Goal: Download file/media: Download file/media

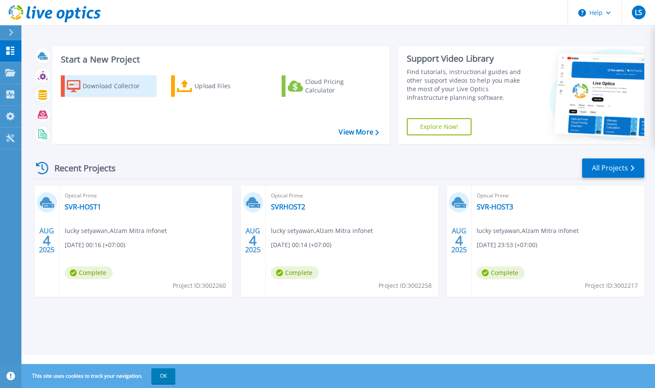
click at [115, 89] on div "Download Collector" at bounding box center [117, 86] width 69 height 17
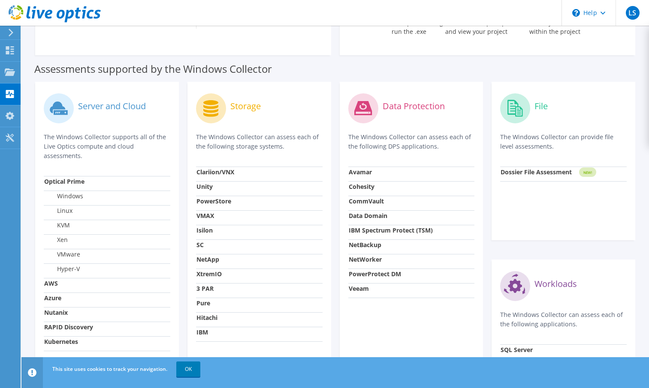
scroll to position [257, 0]
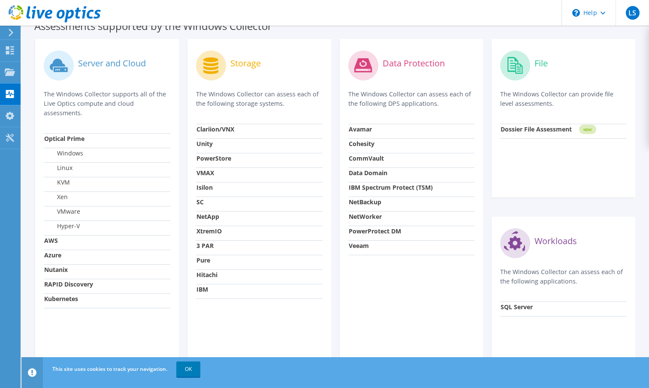
click at [547, 128] on strong "Dossier File Assessment" at bounding box center [535, 129] width 71 height 8
click at [588, 129] on tspan "NEW!" at bounding box center [587, 129] width 9 height 5
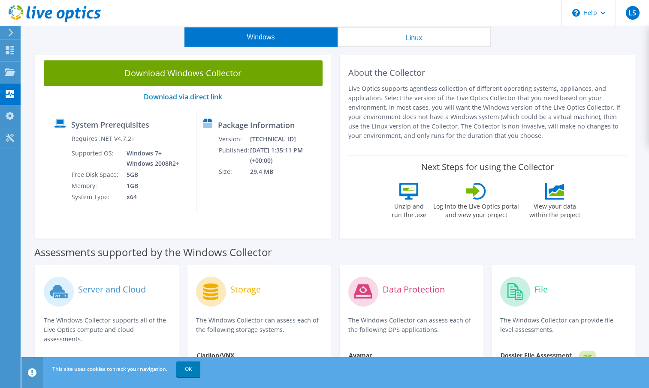
scroll to position [0, 0]
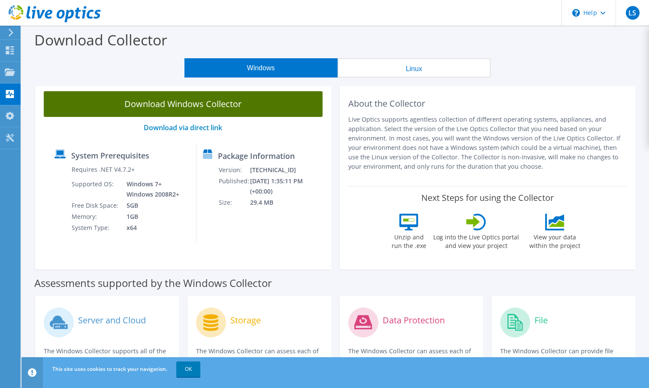
click at [176, 111] on link "Download Windows Collector" at bounding box center [183, 104] width 279 height 26
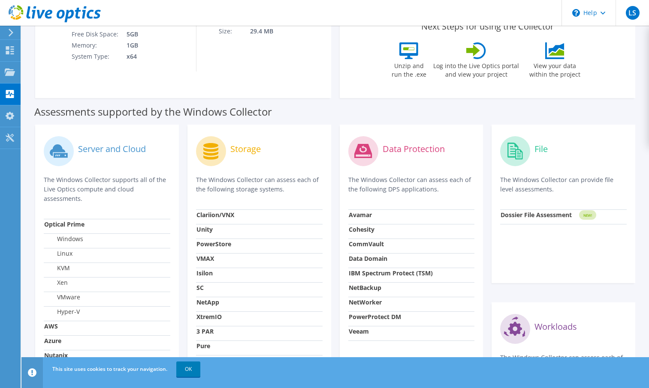
scroll to position [288, 0]
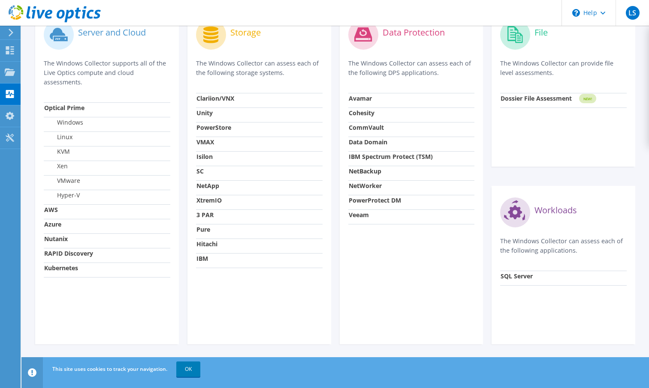
click at [518, 218] on circle at bounding box center [515, 213] width 30 height 30
click at [555, 206] on label "Workloads" at bounding box center [555, 210] width 42 height 9
drag, startPoint x: 501, startPoint y: 242, endPoint x: 575, endPoint y: 258, distance: 76.3
click at [575, 258] on div "Workloads The Windows Collector can assess each of the following applications." at bounding box center [563, 233] width 126 height 76
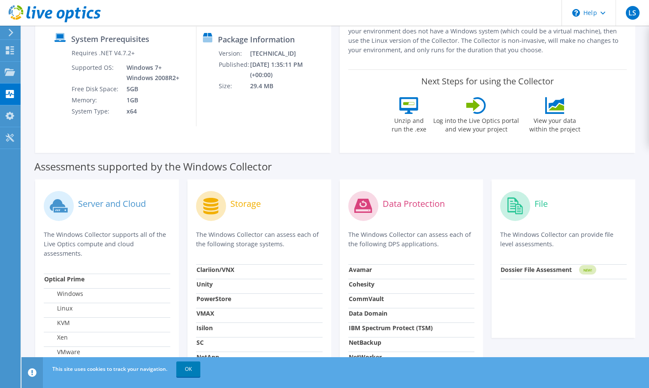
scroll to position [0, 0]
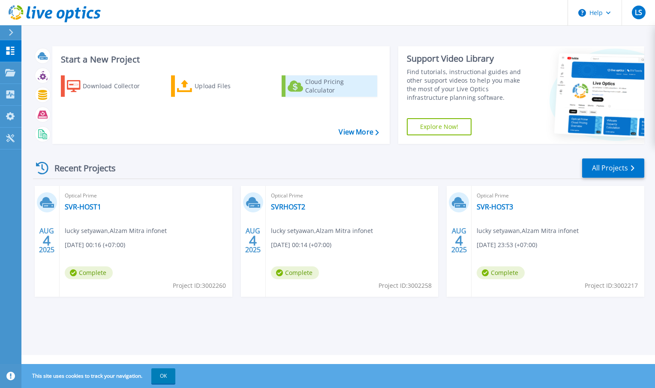
click at [337, 88] on div "Cloud Pricing Calculator" at bounding box center [339, 86] width 69 height 17
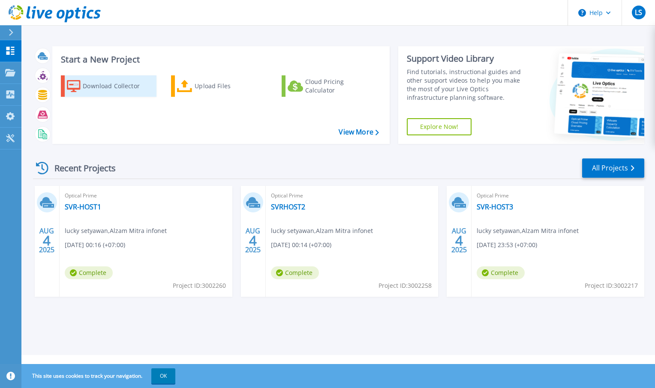
click at [105, 90] on div "Download Collector" at bounding box center [117, 86] width 69 height 17
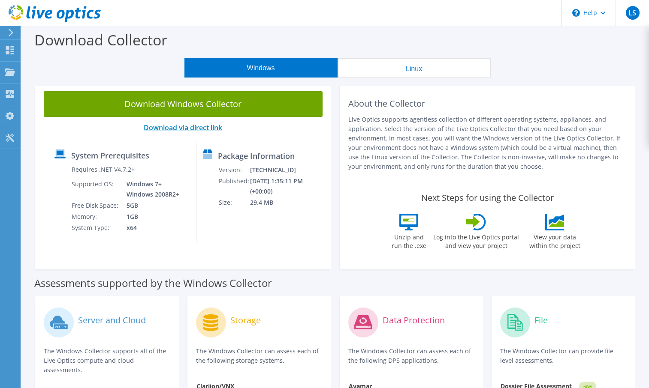
click at [180, 125] on link "Download via direct link" at bounding box center [183, 127] width 78 height 9
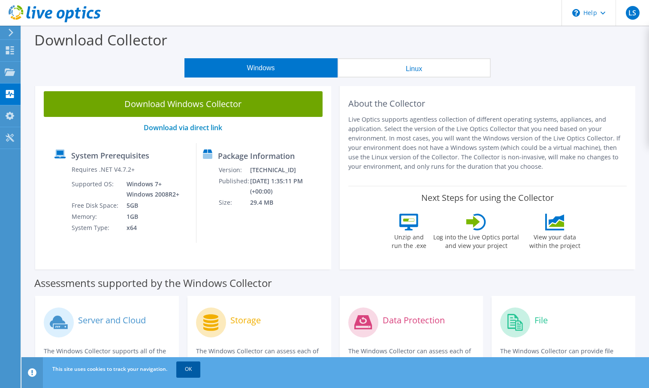
click at [190, 368] on link "OK" at bounding box center [188, 369] width 24 height 15
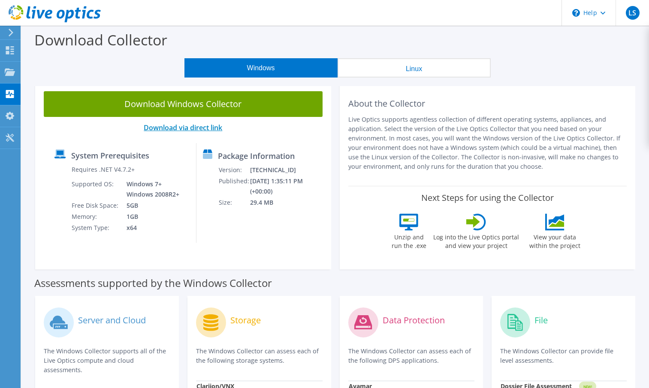
click at [177, 129] on link "Download via direct link" at bounding box center [183, 127] width 78 height 9
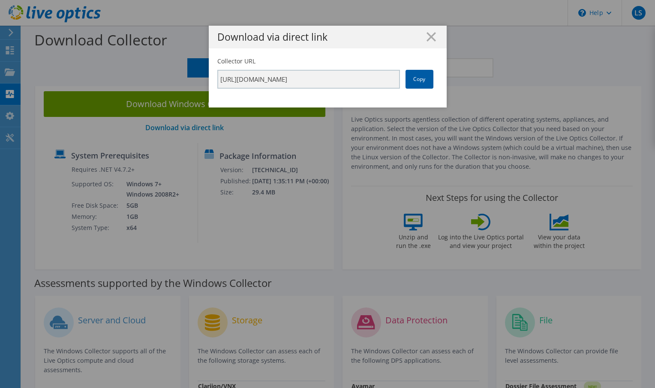
click at [416, 77] on link "Copy" at bounding box center [420, 79] width 28 height 19
drag, startPoint x: 416, startPoint y: 77, endPoint x: 358, endPoint y: 37, distance: 71.2
click at [358, 37] on h1 "Download via direct link" at bounding box center [327, 37] width 221 height 10
click at [414, 80] on link "Copy" at bounding box center [420, 79] width 28 height 19
click at [427, 35] on icon at bounding box center [431, 36] width 9 height 9
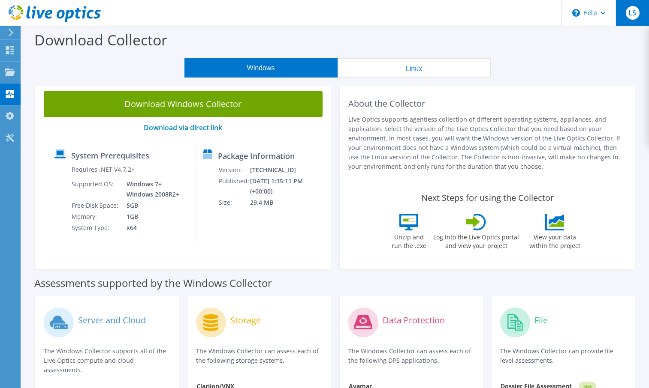
click at [631, 13] on span "LS" at bounding box center [632, 13] width 14 height 14
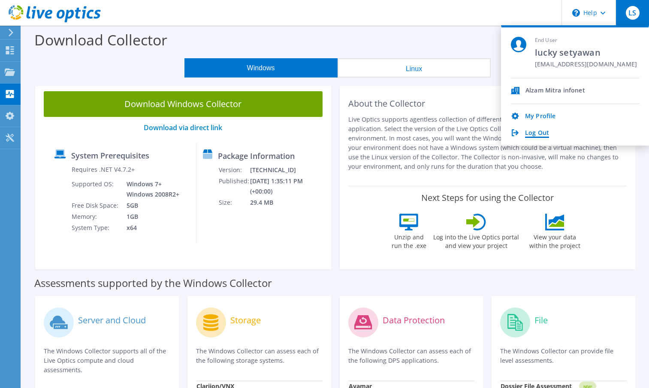
click at [541, 130] on link "Log Out" at bounding box center [537, 133] width 24 height 8
